Goal: Task Accomplishment & Management: Manage account settings

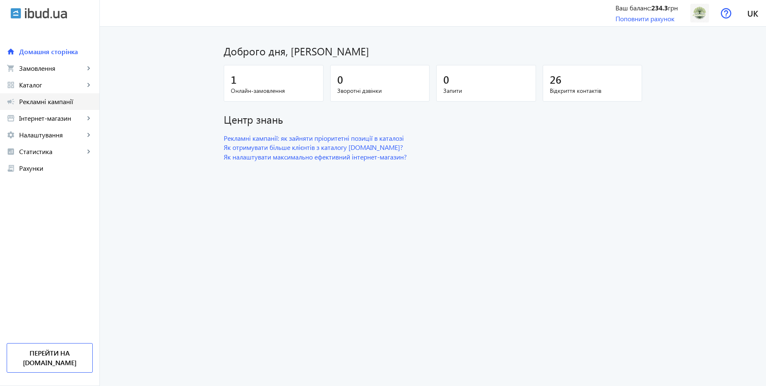
click at [49, 102] on span "Рекламні кампанії" at bounding box center [56, 101] width 74 height 8
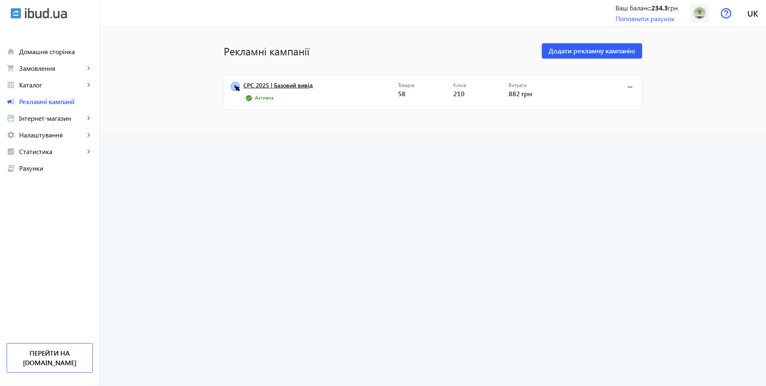
click at [279, 87] on link "CPC 2025 | Базовий вивід" at bounding box center [320, 88] width 155 height 12
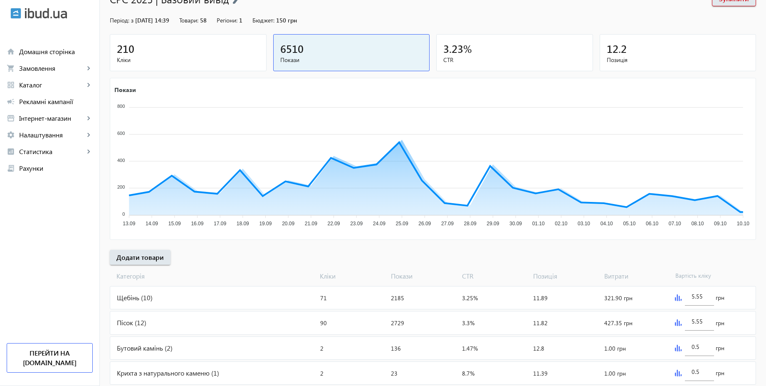
scroll to position [168, 0]
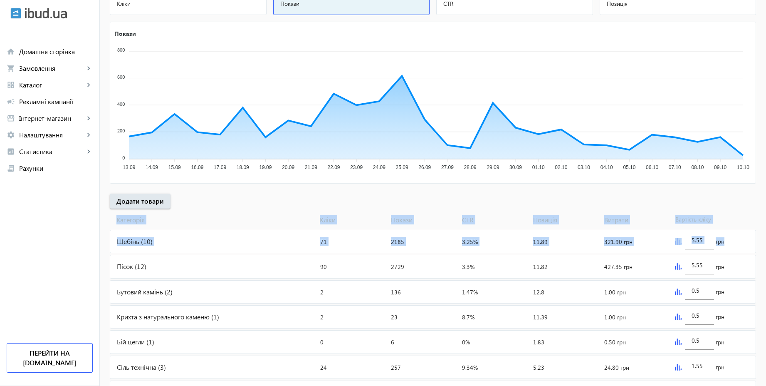
drag, startPoint x: 771, startPoint y: 205, endPoint x: 771, endPoint y: -3, distance: 208.4
click at [766, 0] on html "arrow_back home Домашня сторінка shopping_cart Замовлення keyboard_arrow_right …" at bounding box center [383, 151] width 766 height 553
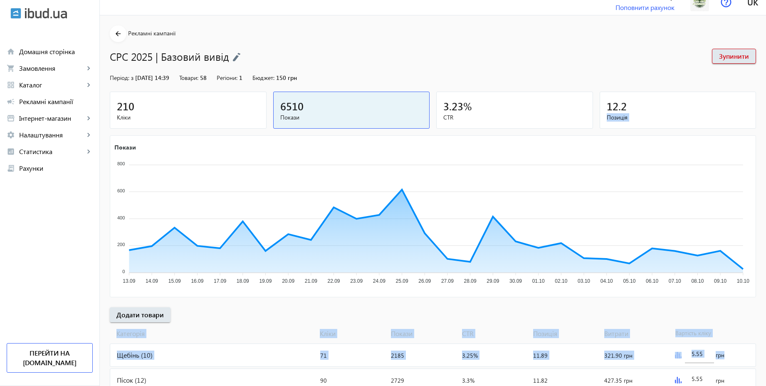
scroll to position [0, 0]
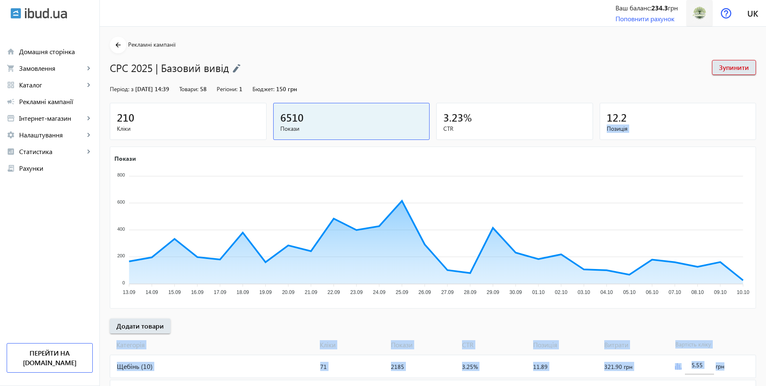
click at [707, 9] on img at bounding box center [700, 13] width 19 height 19
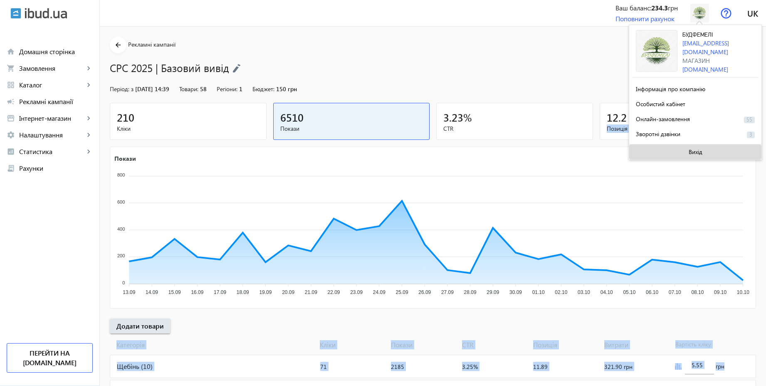
click at [687, 149] on span at bounding box center [696, 152] width 132 height 20
